Goal: Navigation & Orientation: Understand site structure

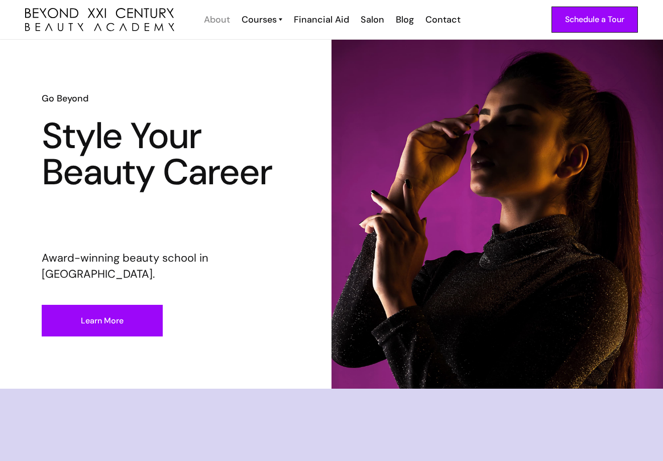
drag, startPoint x: 222, startPoint y: 16, endPoint x: 224, endPoint y: 93, distance: 77.8
click at [222, 16] on div "About" at bounding box center [217, 19] width 26 height 13
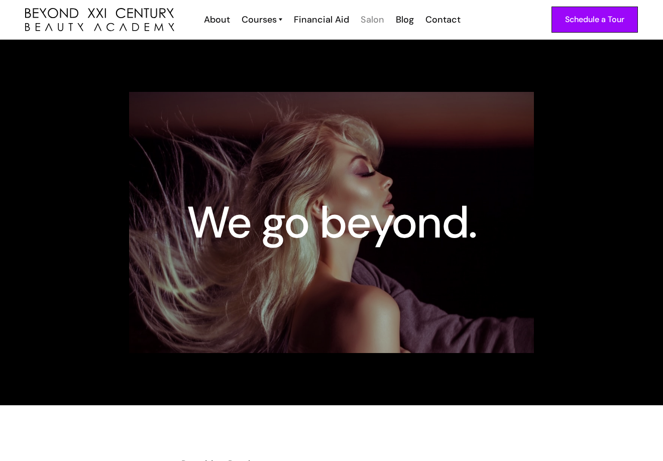
click at [365, 20] on div "Salon" at bounding box center [372, 19] width 24 height 13
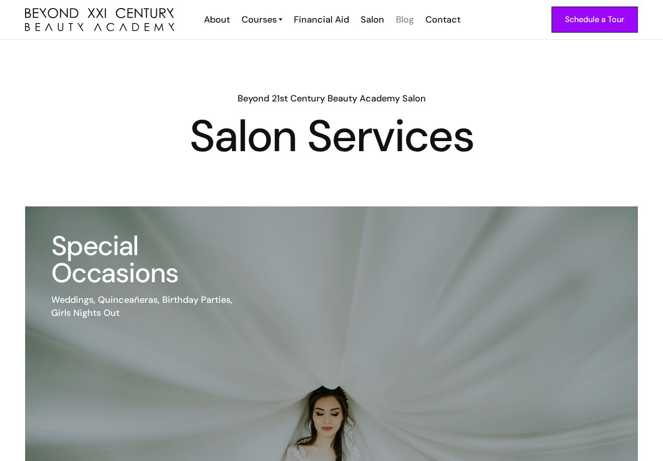
click at [410, 23] on div "Blog" at bounding box center [404, 19] width 18 height 13
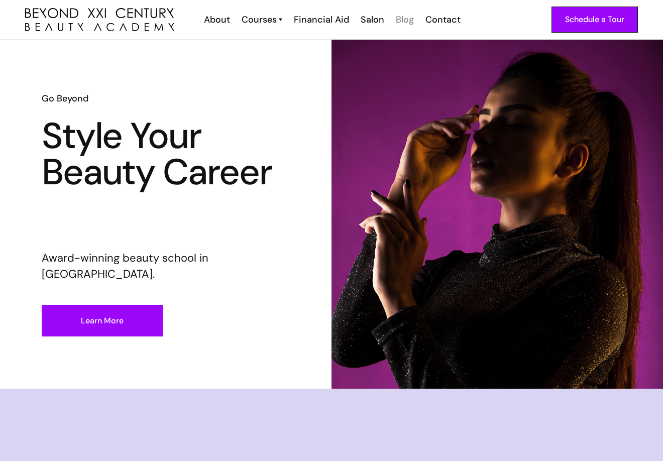
click at [407, 22] on div "Blog" at bounding box center [404, 19] width 18 height 13
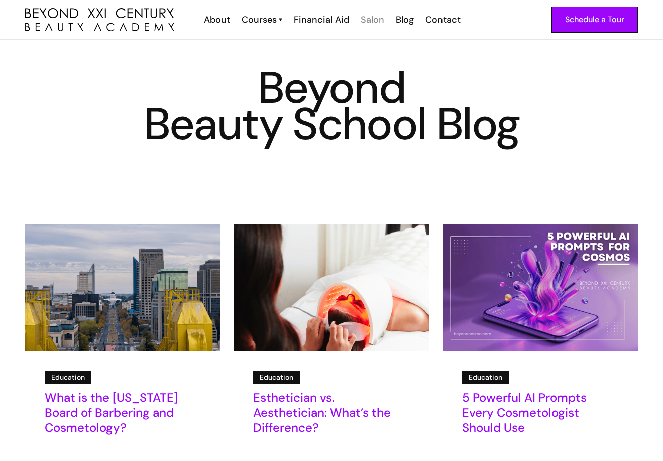
click at [374, 16] on div "Salon" at bounding box center [372, 19] width 24 height 13
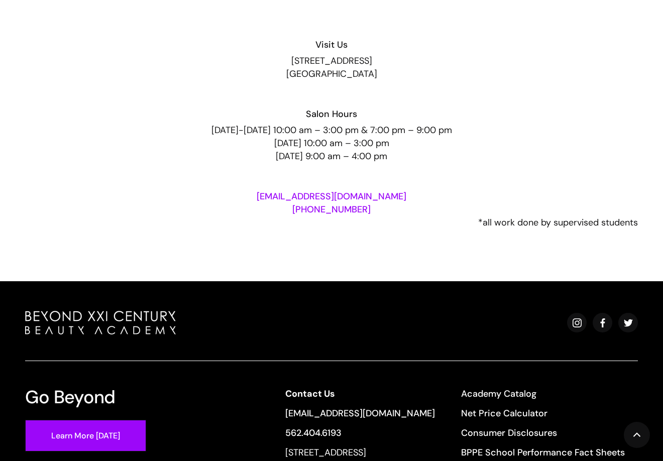
scroll to position [2058, 0]
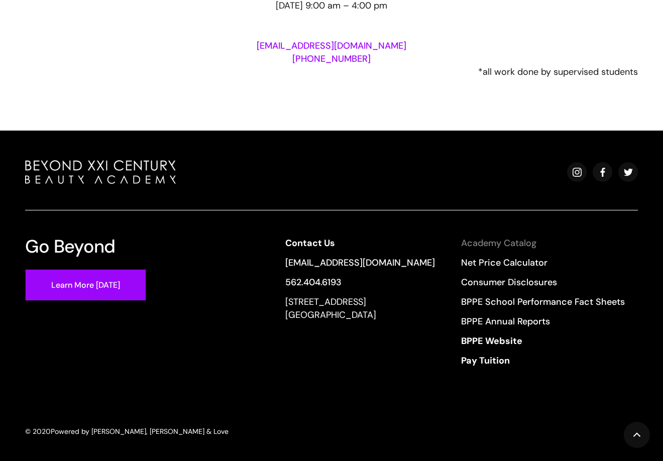
click at [486, 246] on link "Academy Catalog" at bounding box center [543, 242] width 164 height 13
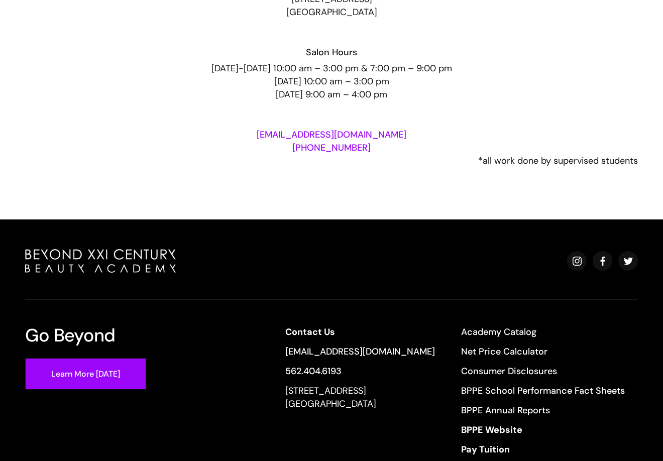
scroll to position [1807, 0]
